Goal: Navigation & Orientation: Understand site structure

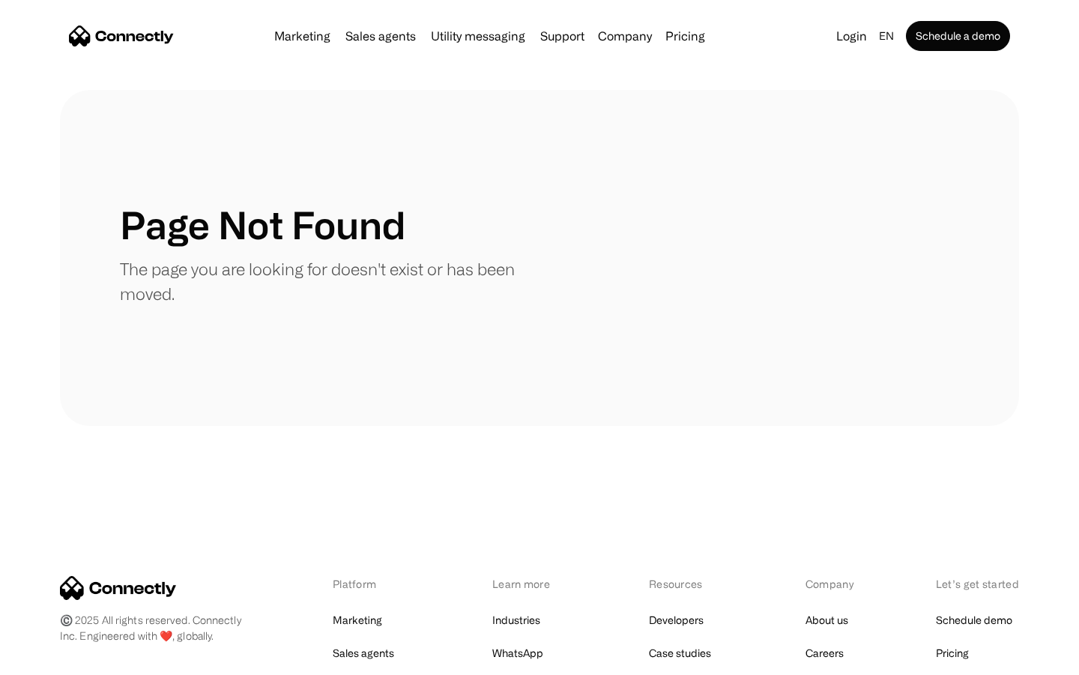
scroll to position [274, 0]
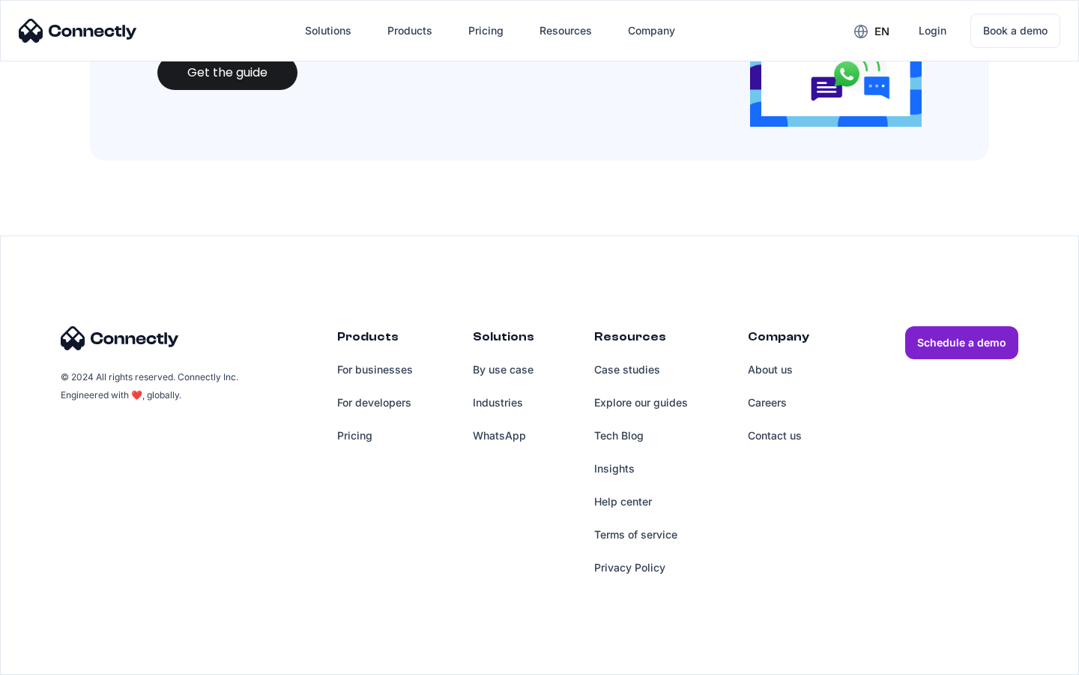
scroll to position [1630, 0]
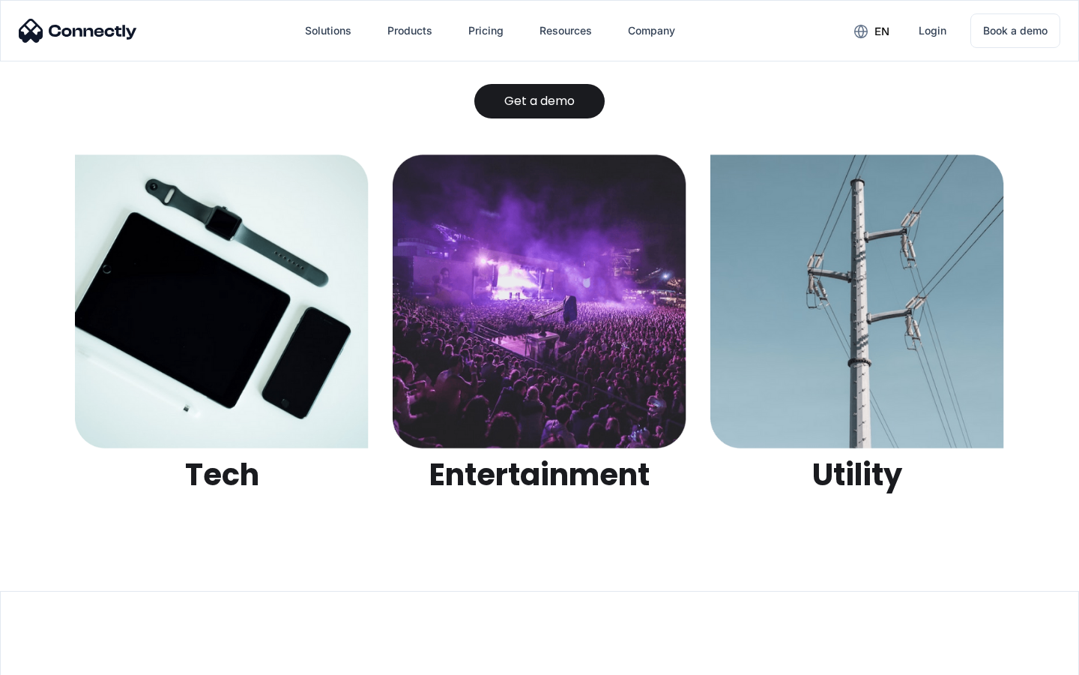
scroll to position [4729, 0]
